Goal: Information Seeking & Learning: Learn about a topic

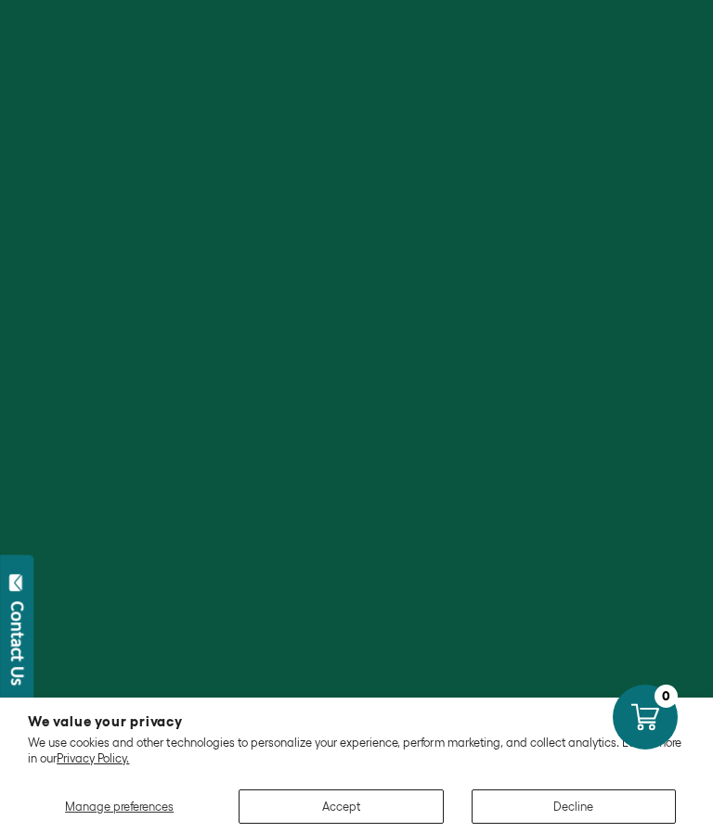
click at [385, 362] on div at bounding box center [356, 416] width 713 height 833
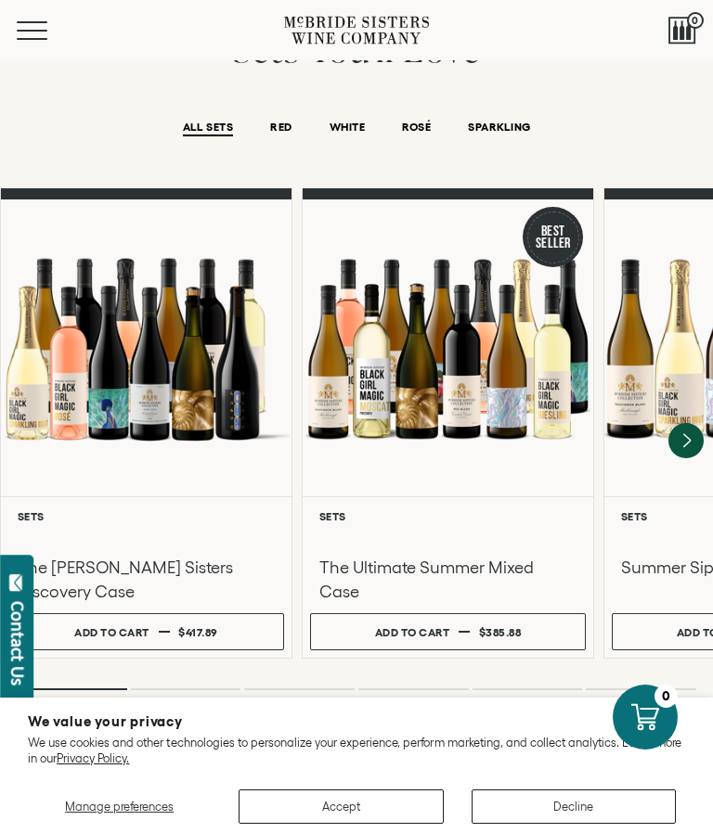
scroll to position [1312, 0]
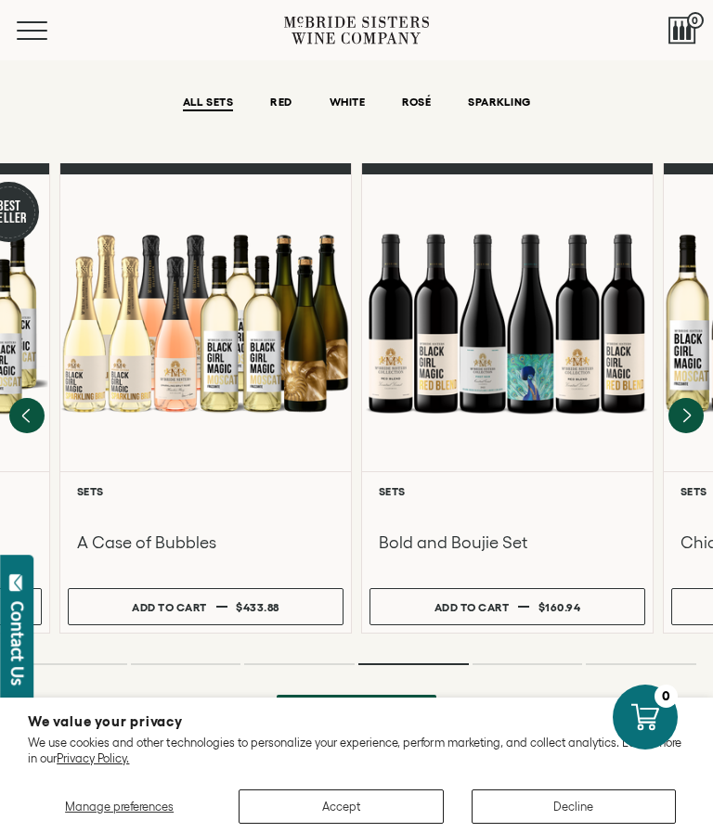
click at [277, 96] on span "RED" at bounding box center [280, 104] width 21 height 16
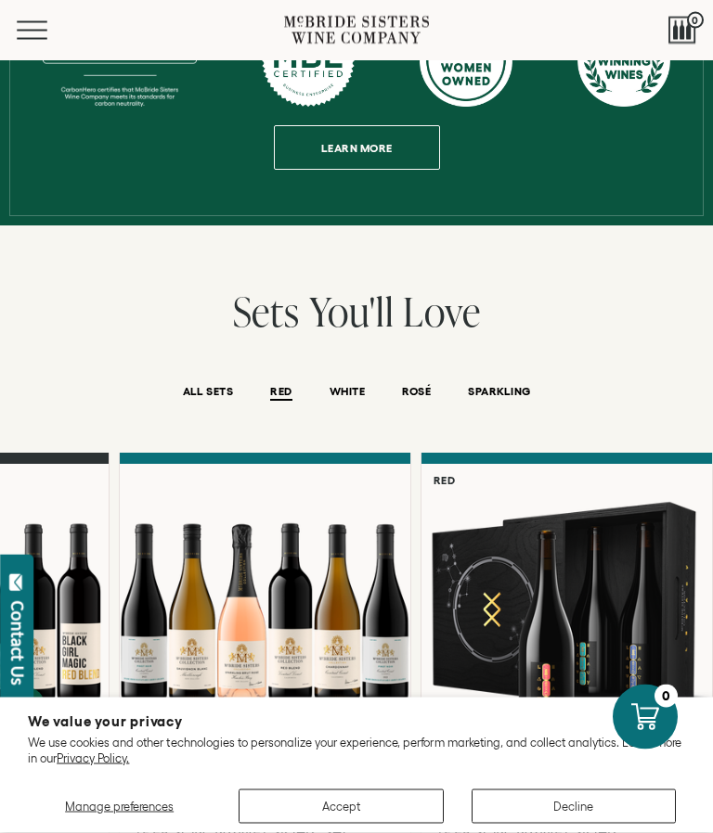
scroll to position [1021, 0]
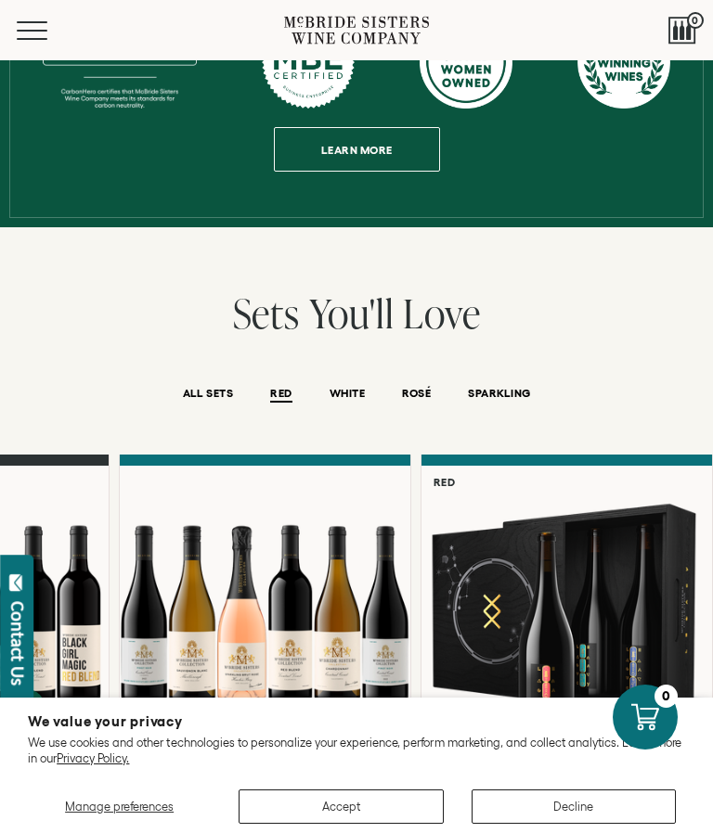
click at [272, 387] on span "RED" at bounding box center [280, 395] width 21 height 16
click at [290, 387] on button "RED" at bounding box center [280, 395] width 21 height 16
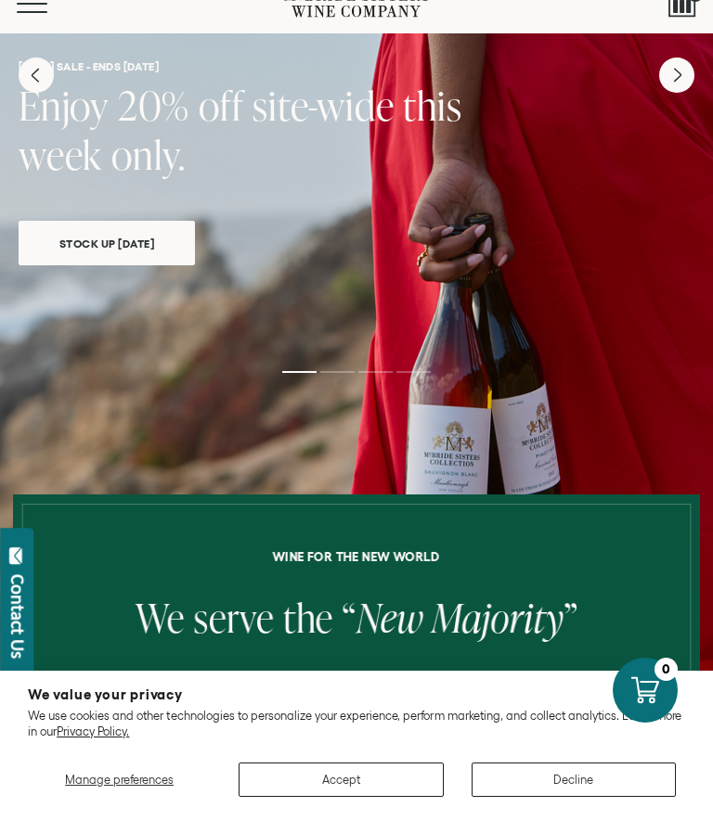
scroll to position [0, 0]
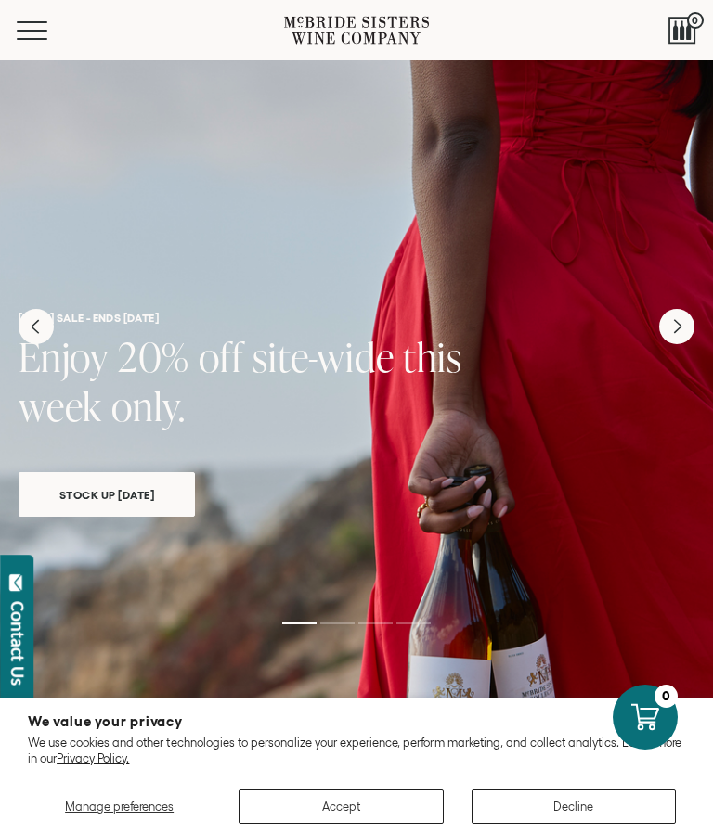
click at [27, 32] on button "Menu" at bounding box center [50, 30] width 67 height 19
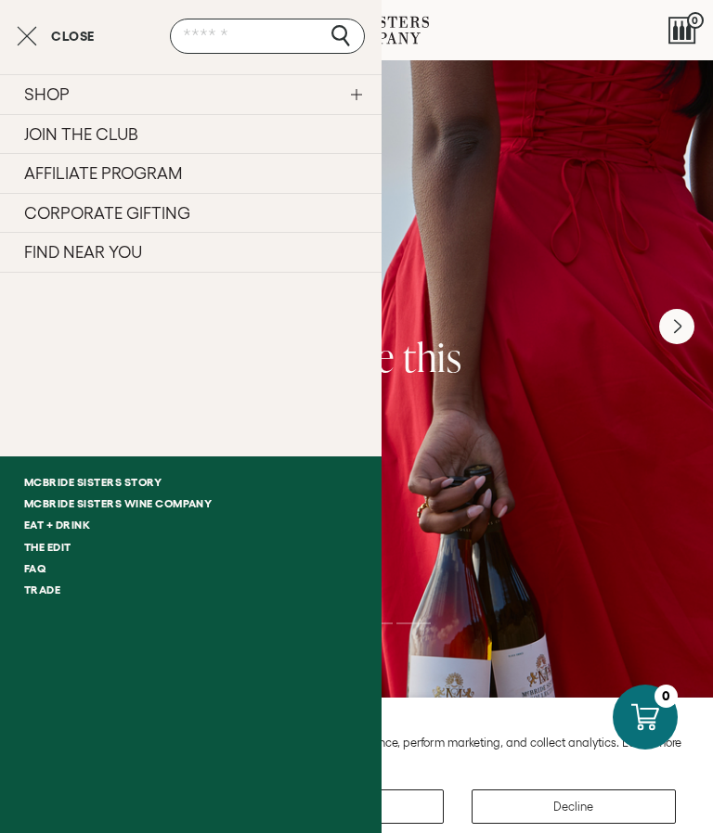
click at [338, 257] on link "FIND NEAR YOU" at bounding box center [190, 252] width 381 height 41
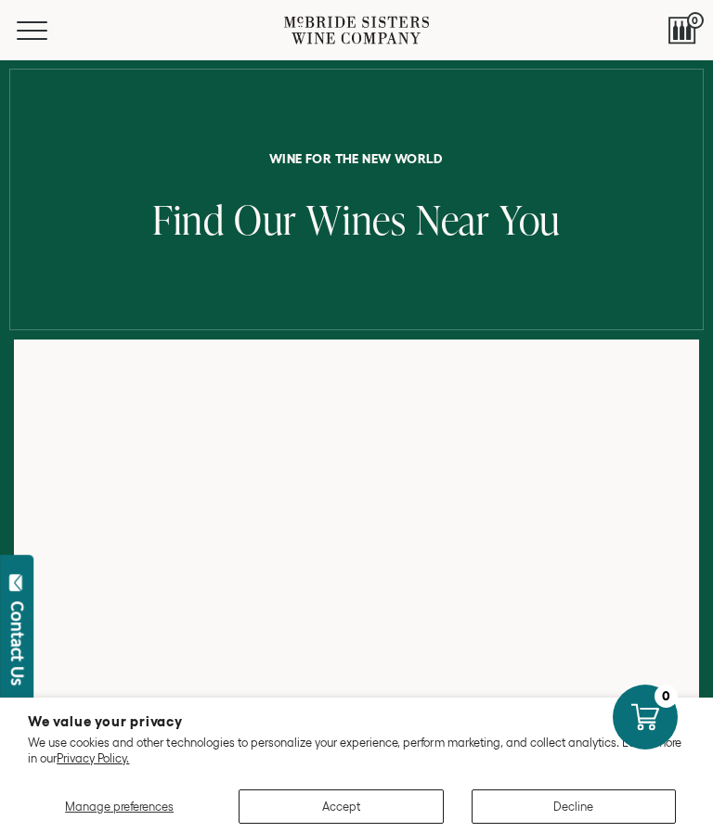
click at [37, 27] on button "Menu" at bounding box center [50, 30] width 67 height 19
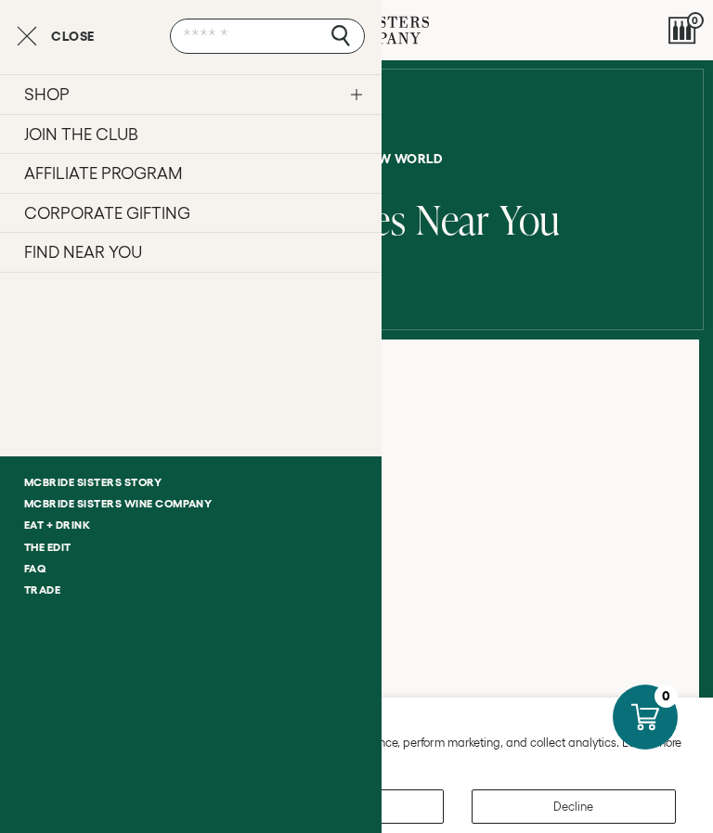
click at [150, 485] on link "McBride Sisters Story" at bounding box center [190, 481] width 381 height 21
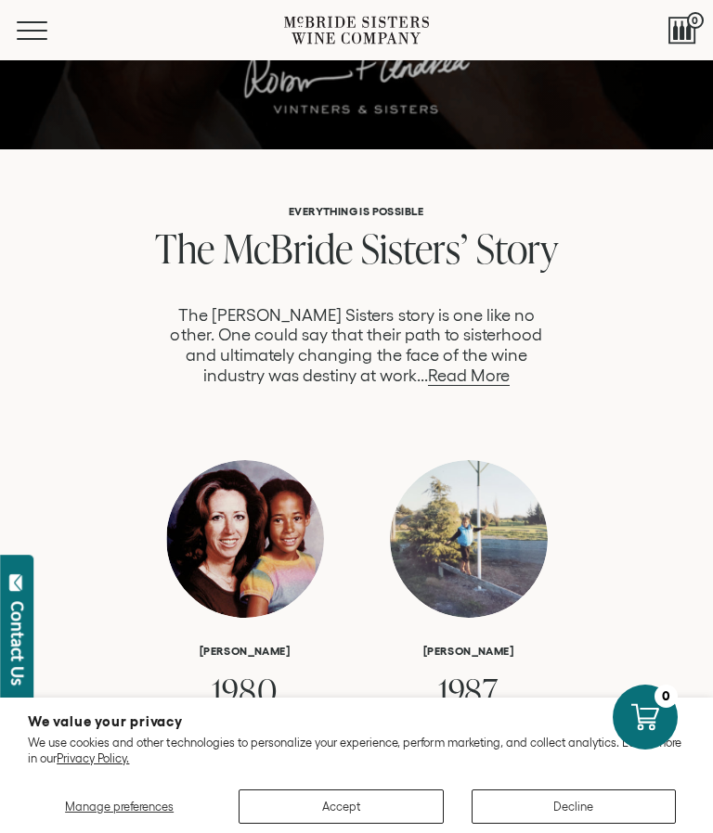
scroll to position [809, 0]
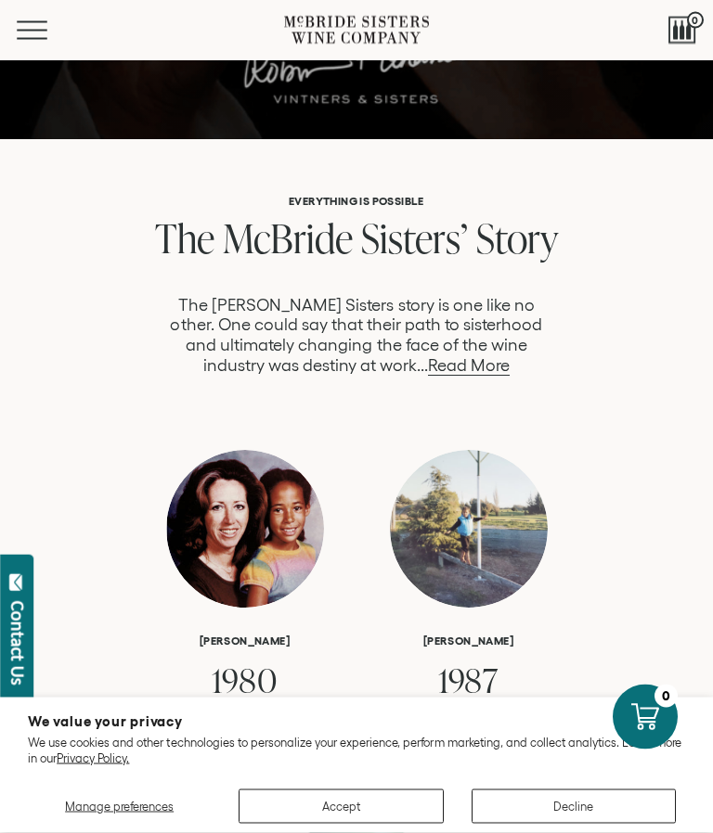
click at [443, 371] on link "Read More" at bounding box center [469, 366] width 82 height 19
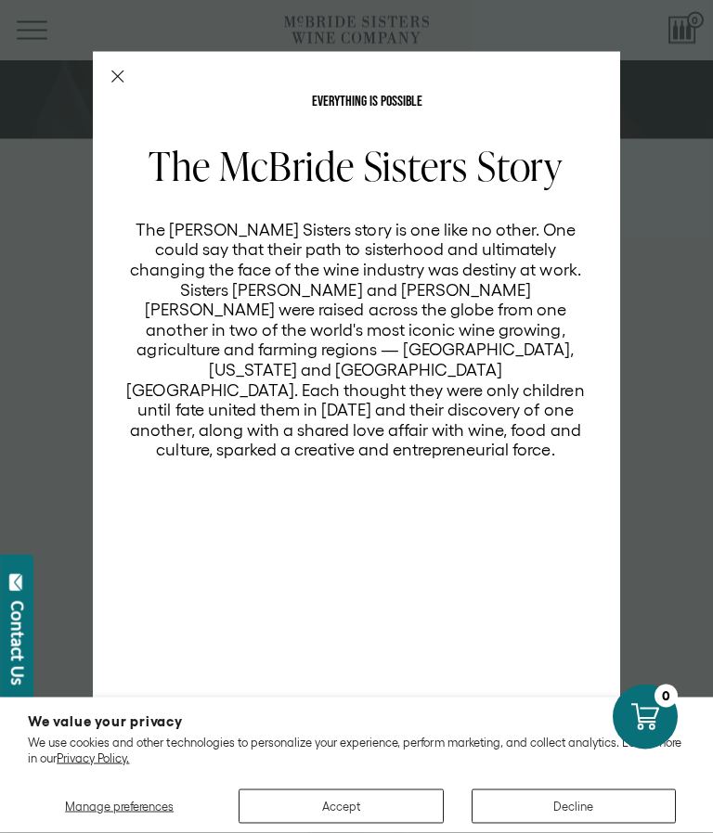
scroll to position [0, 0]
click at [113, 80] on icon "Close Modal" at bounding box center [117, 77] width 13 height 13
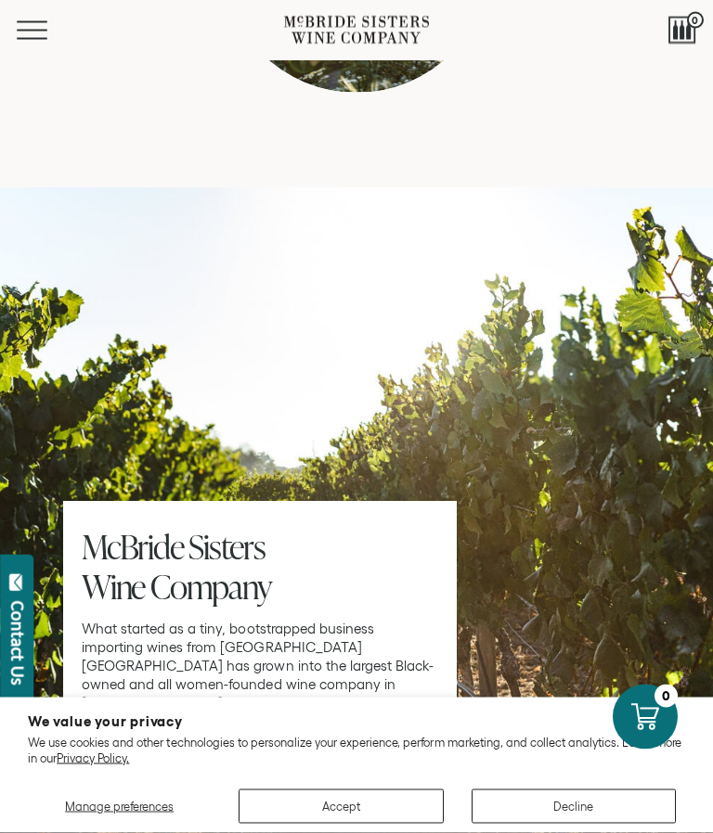
scroll to position [8069, 0]
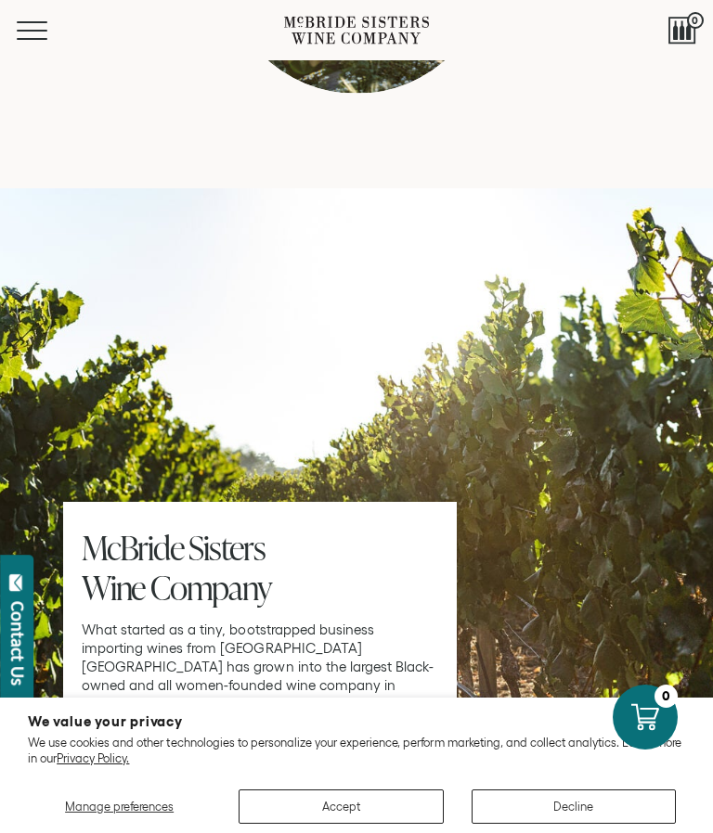
click at [227, 739] on span "our company" at bounding box center [260, 757] width 129 height 36
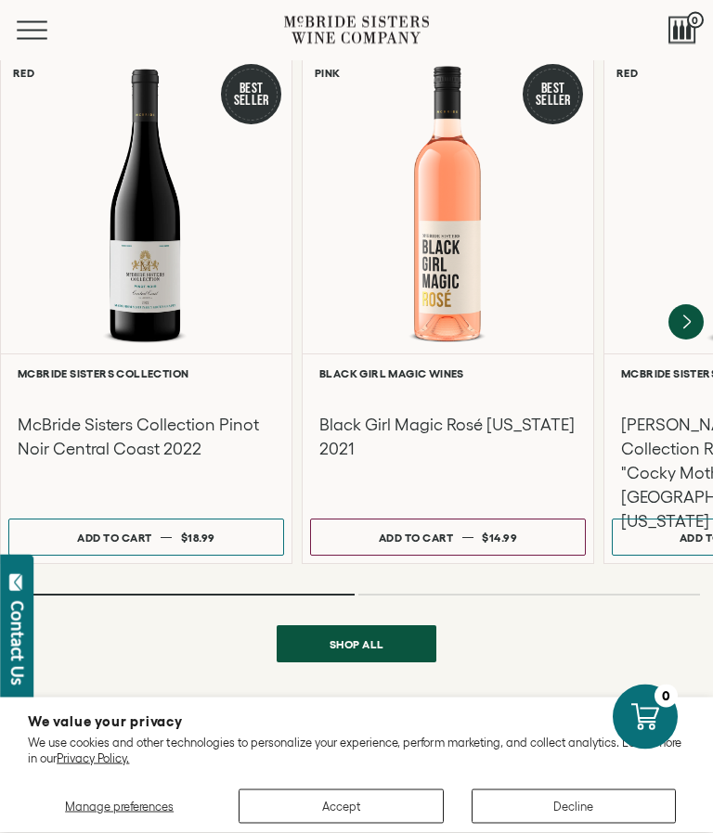
scroll to position [2334, 0]
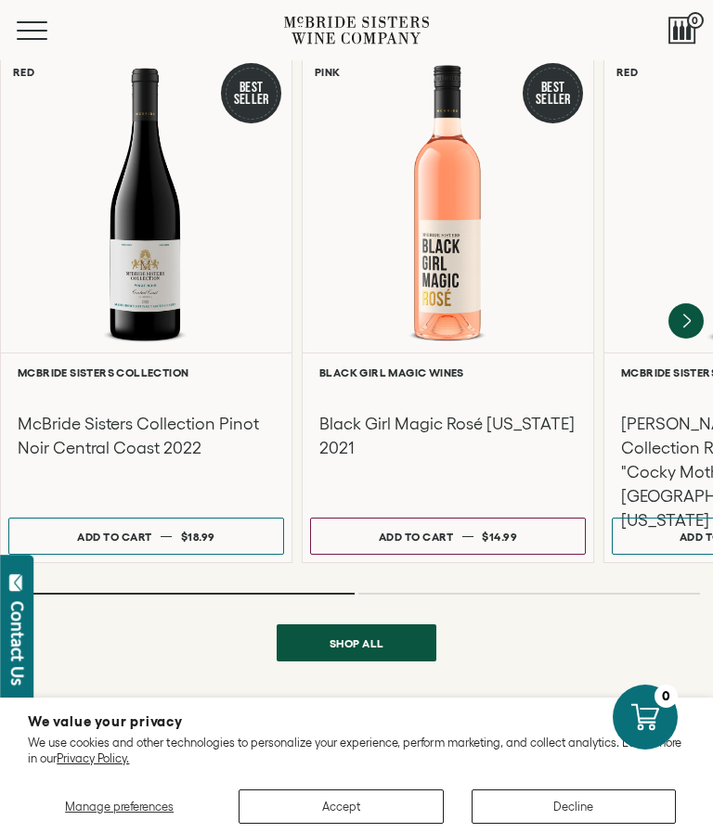
click at [138, 247] on div at bounding box center [146, 204] width 290 height 297
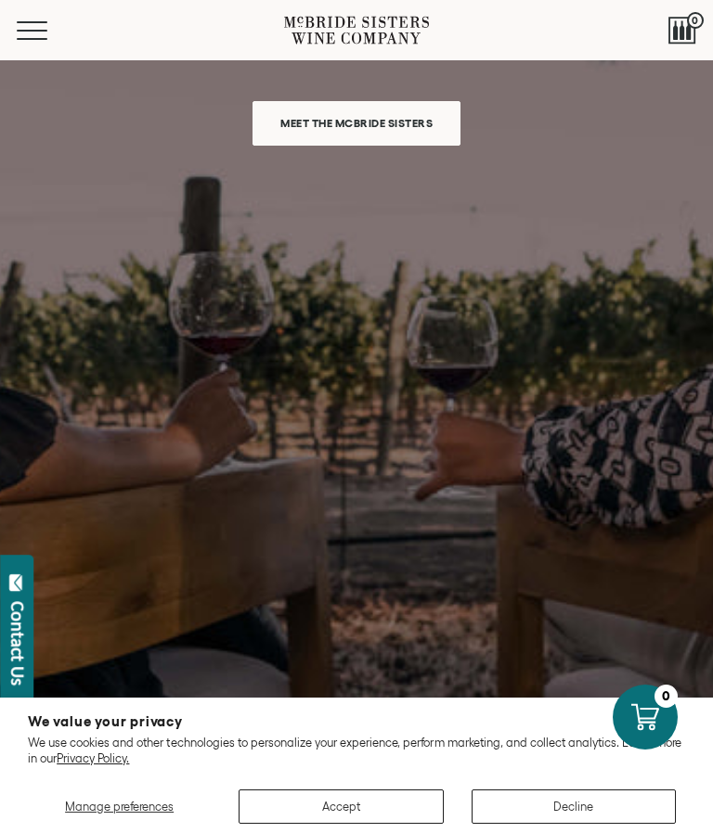
scroll to position [1397, 0]
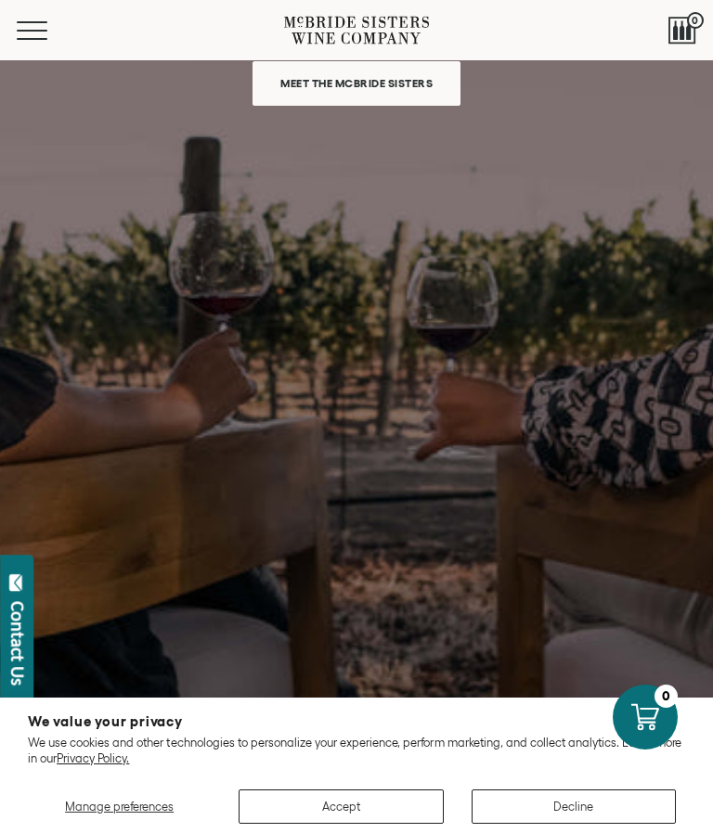
click at [33, 36] on button "Menu" at bounding box center [50, 30] width 67 height 19
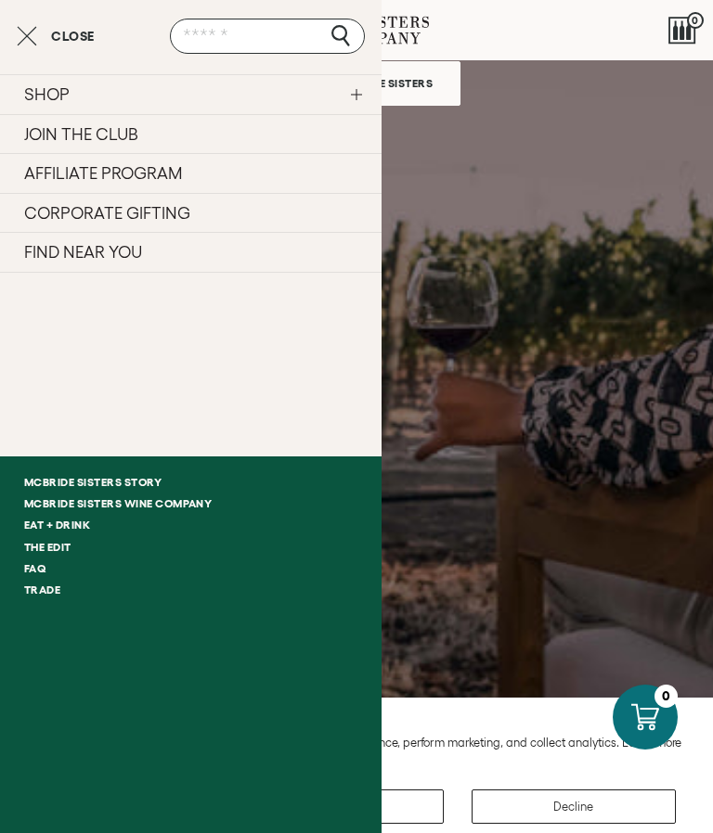
click at [346, 108] on link "SHOP" at bounding box center [190, 94] width 381 height 40
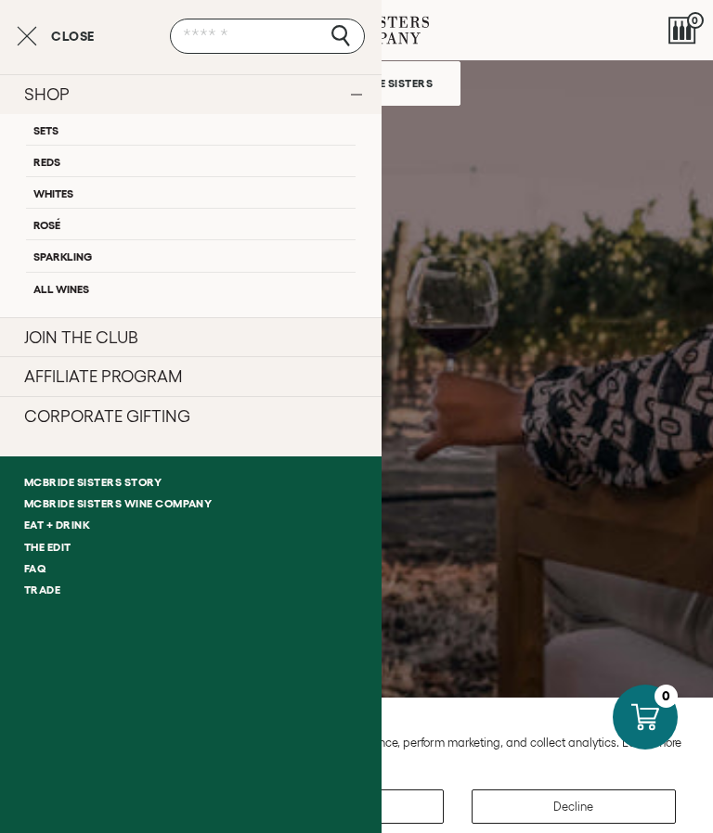
click at [85, 126] on link "Sets" at bounding box center [190, 129] width 329 height 31
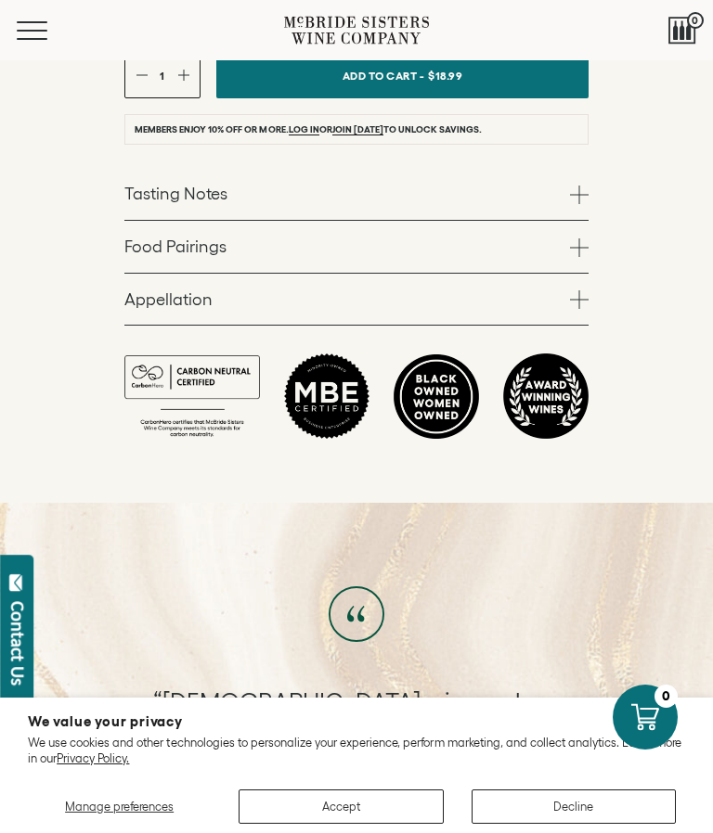
scroll to position [1041, 0]
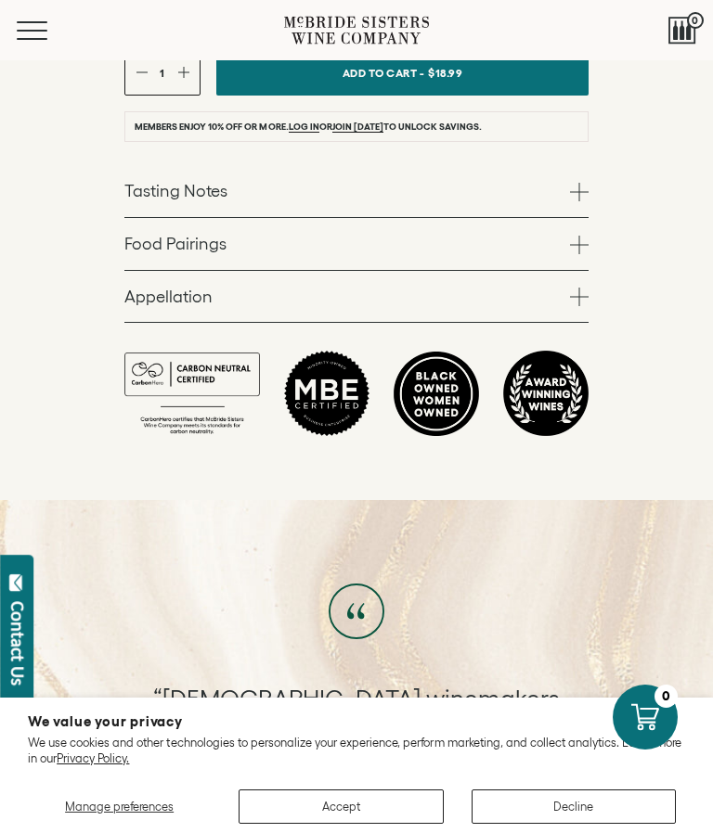
click at [581, 201] on span at bounding box center [579, 192] width 19 height 19
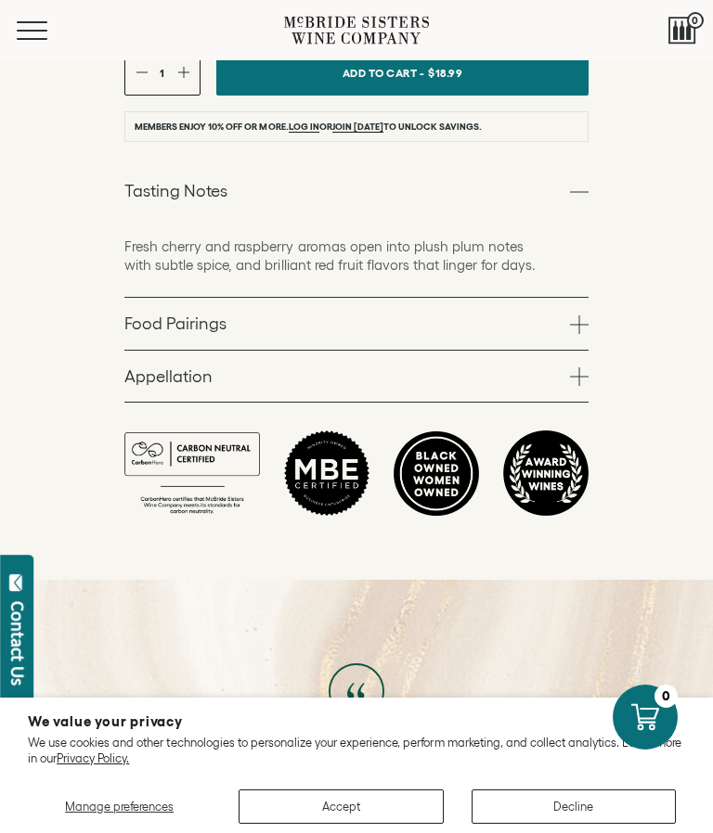
click at [573, 201] on span at bounding box center [579, 192] width 19 height 19
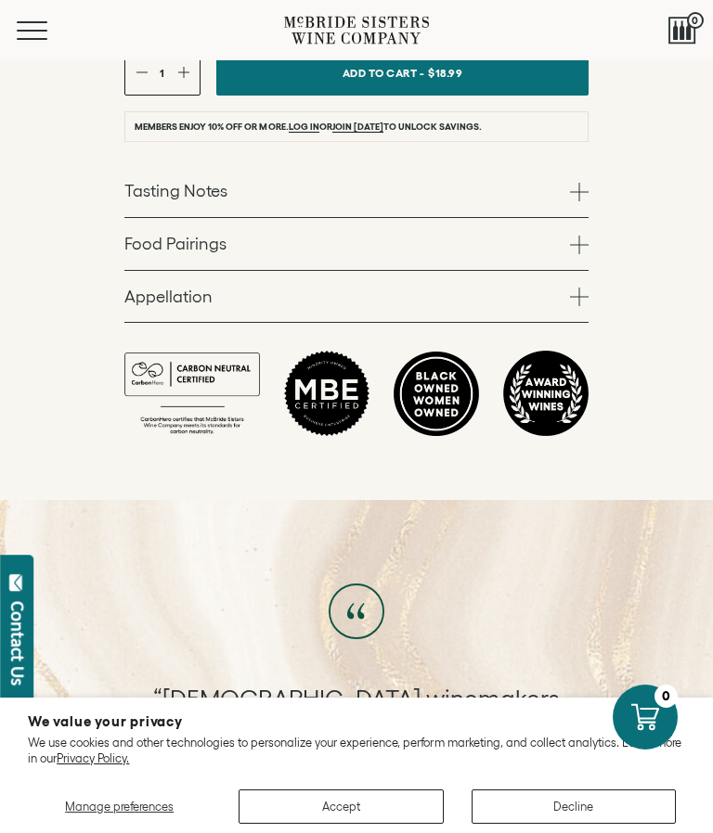
click at [583, 254] on span at bounding box center [579, 245] width 19 height 19
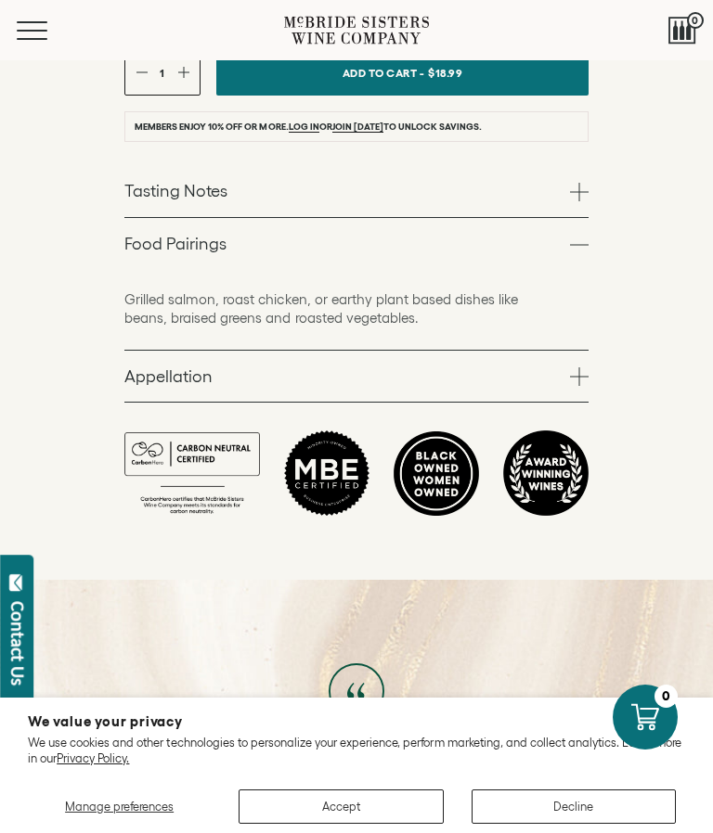
click at [585, 254] on span at bounding box center [579, 245] width 19 height 19
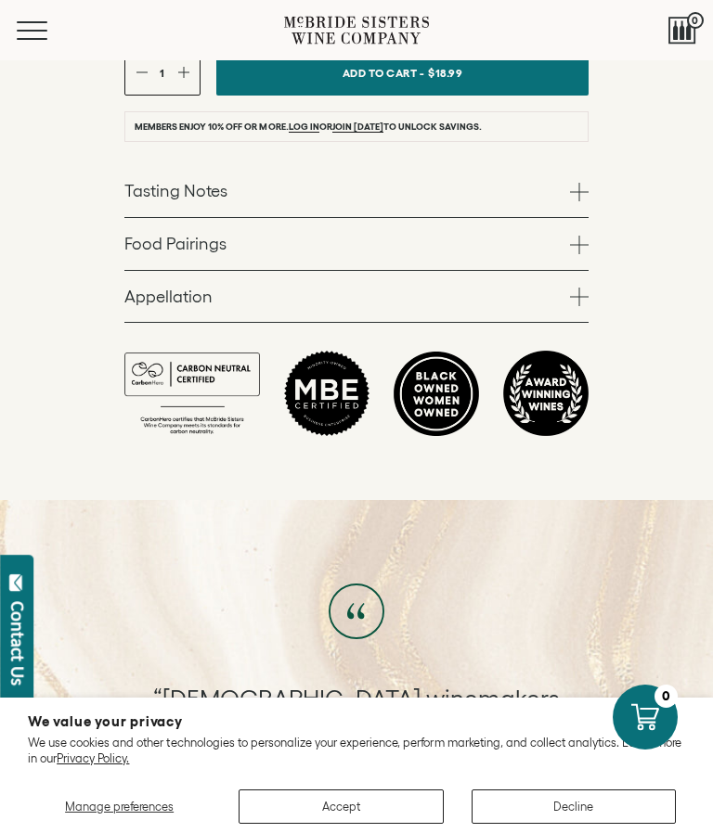
click at [585, 306] on span at bounding box center [579, 297] width 19 height 19
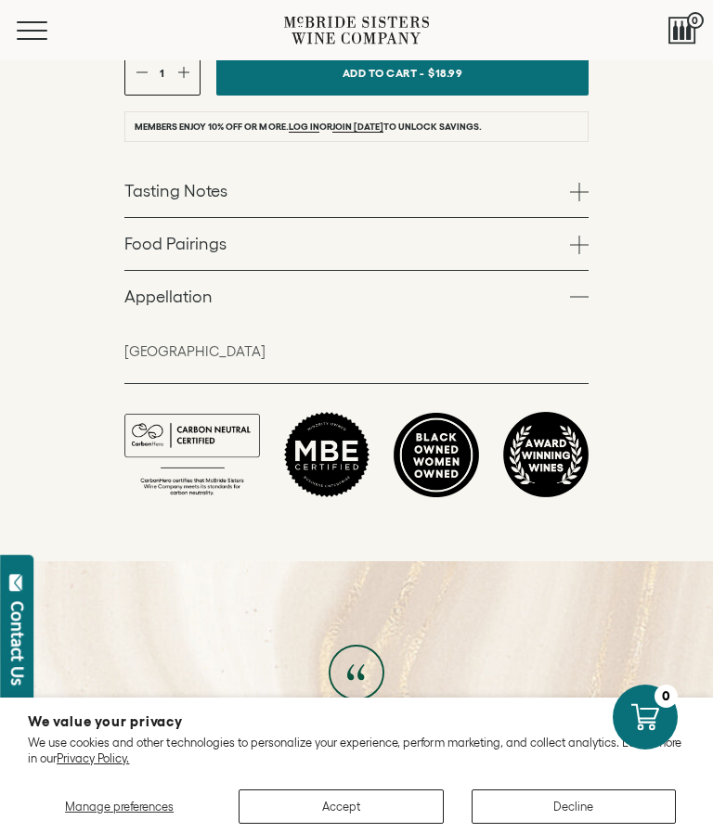
click at [585, 306] on span at bounding box center [579, 297] width 19 height 19
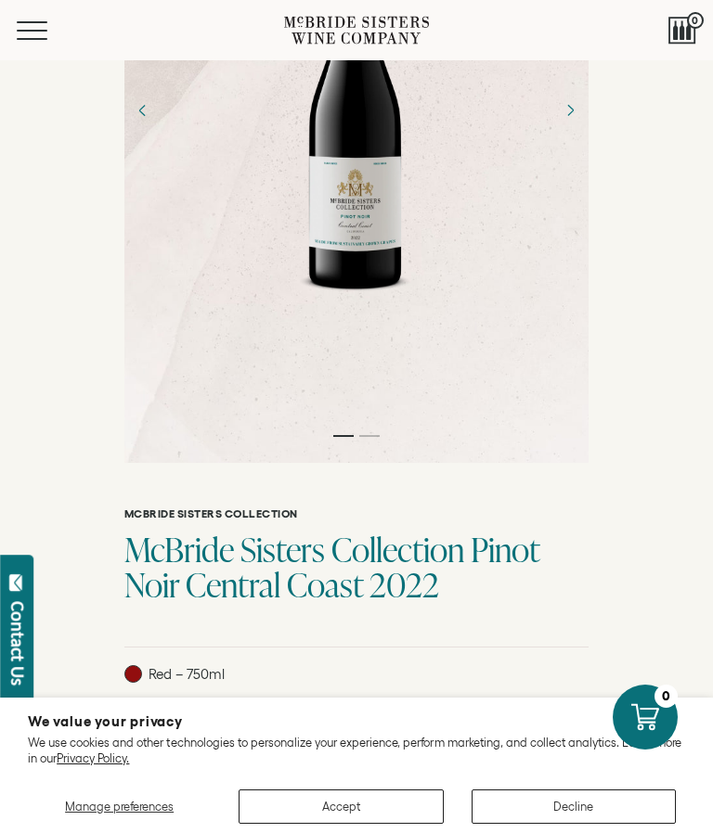
scroll to position [289, 0]
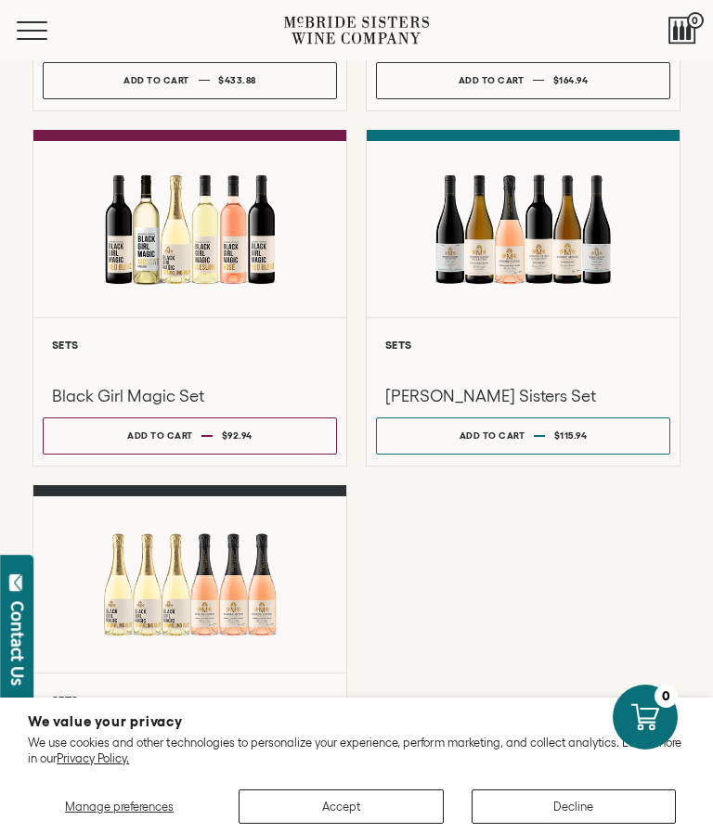
scroll to position [1118, 0]
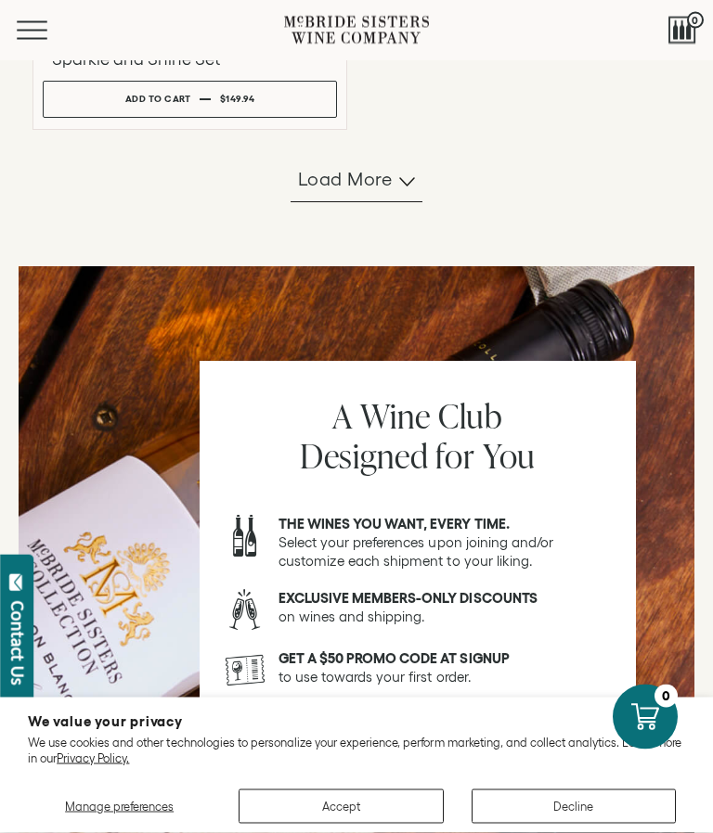
click at [416, 203] on button "Load more" at bounding box center [356, 181] width 132 height 45
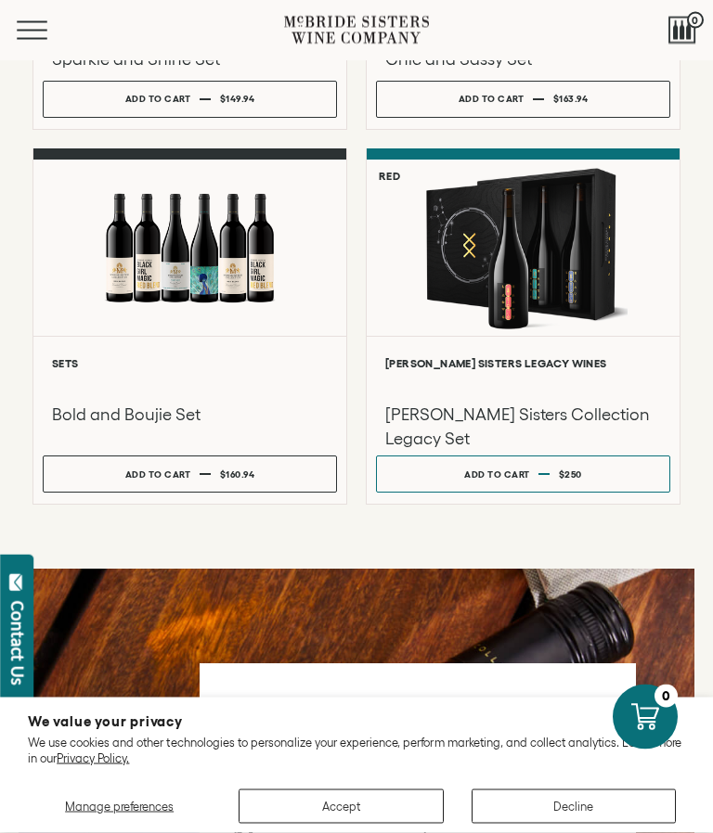
scroll to position [1814, 0]
click at [405, 336] on div at bounding box center [522, 248] width 313 height 176
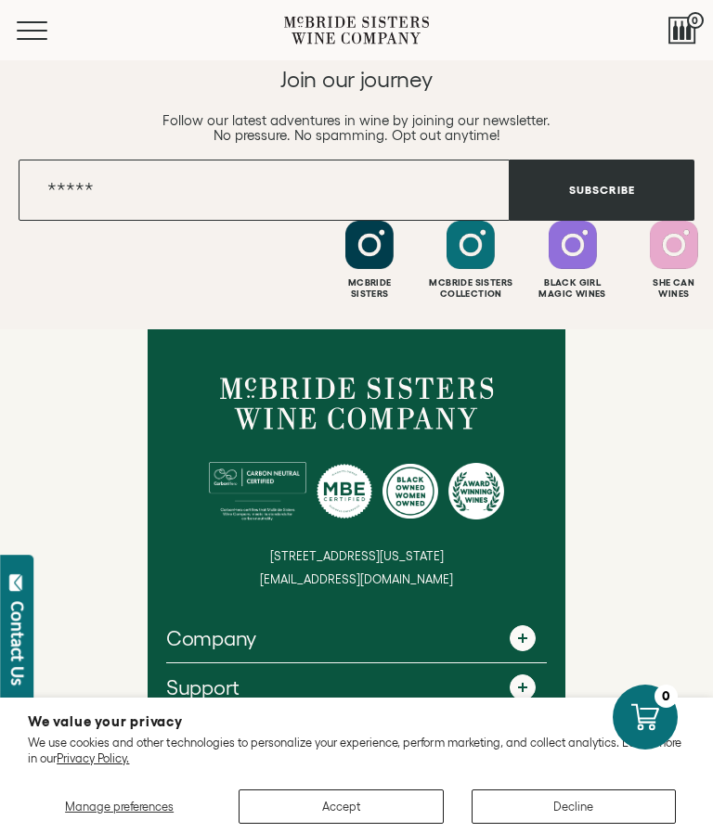
scroll to position [3064, 0]
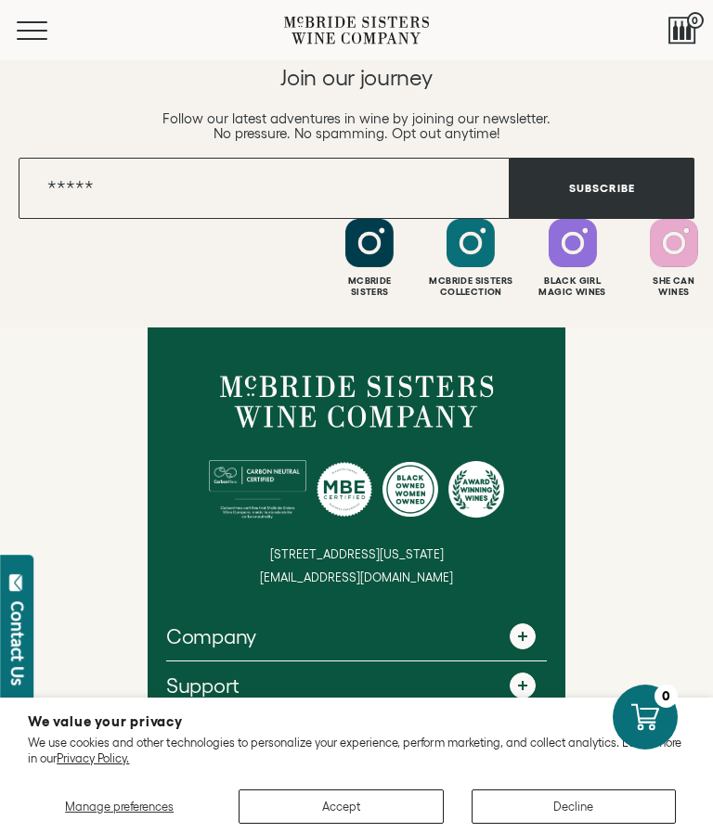
click at [533, 694] on link "Support" at bounding box center [356, 686] width 380 height 48
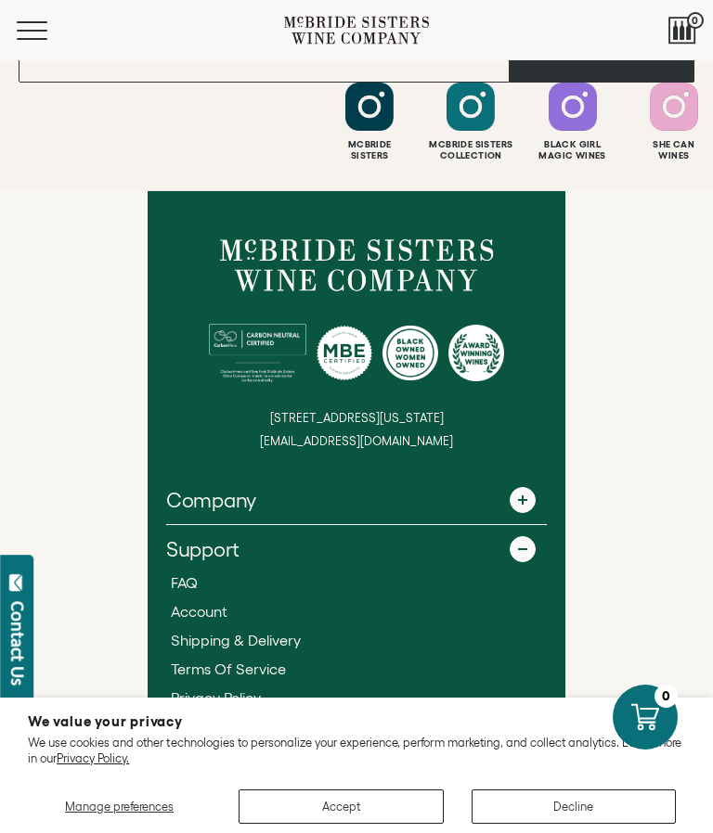
scroll to position [3242, 0]
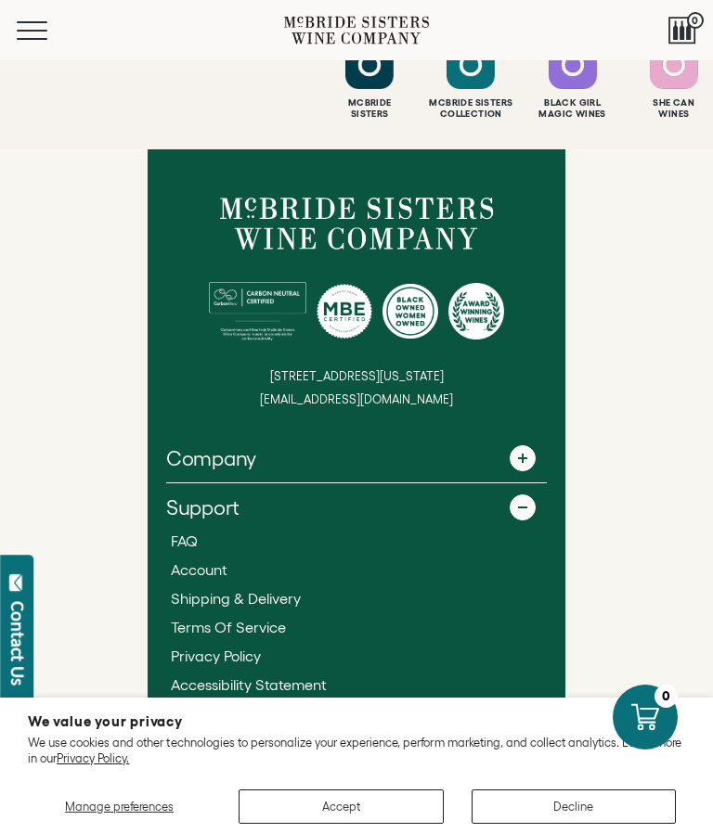
click at [199, 546] on link "FAQ" at bounding box center [356, 541] width 371 height 19
